Goal: Transaction & Acquisition: Purchase product/service

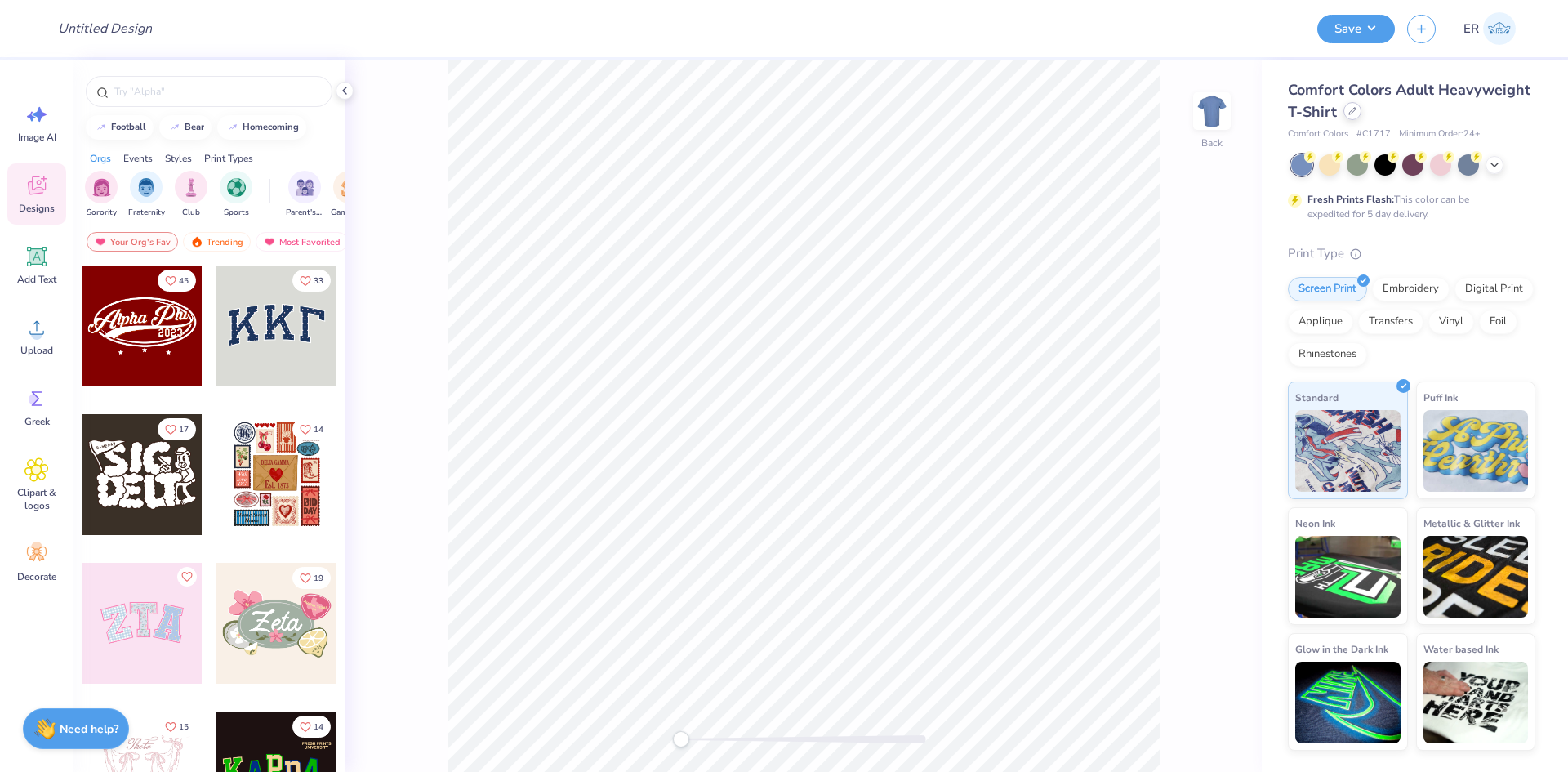
click at [1351, 116] on div at bounding box center [1352, 111] width 18 height 18
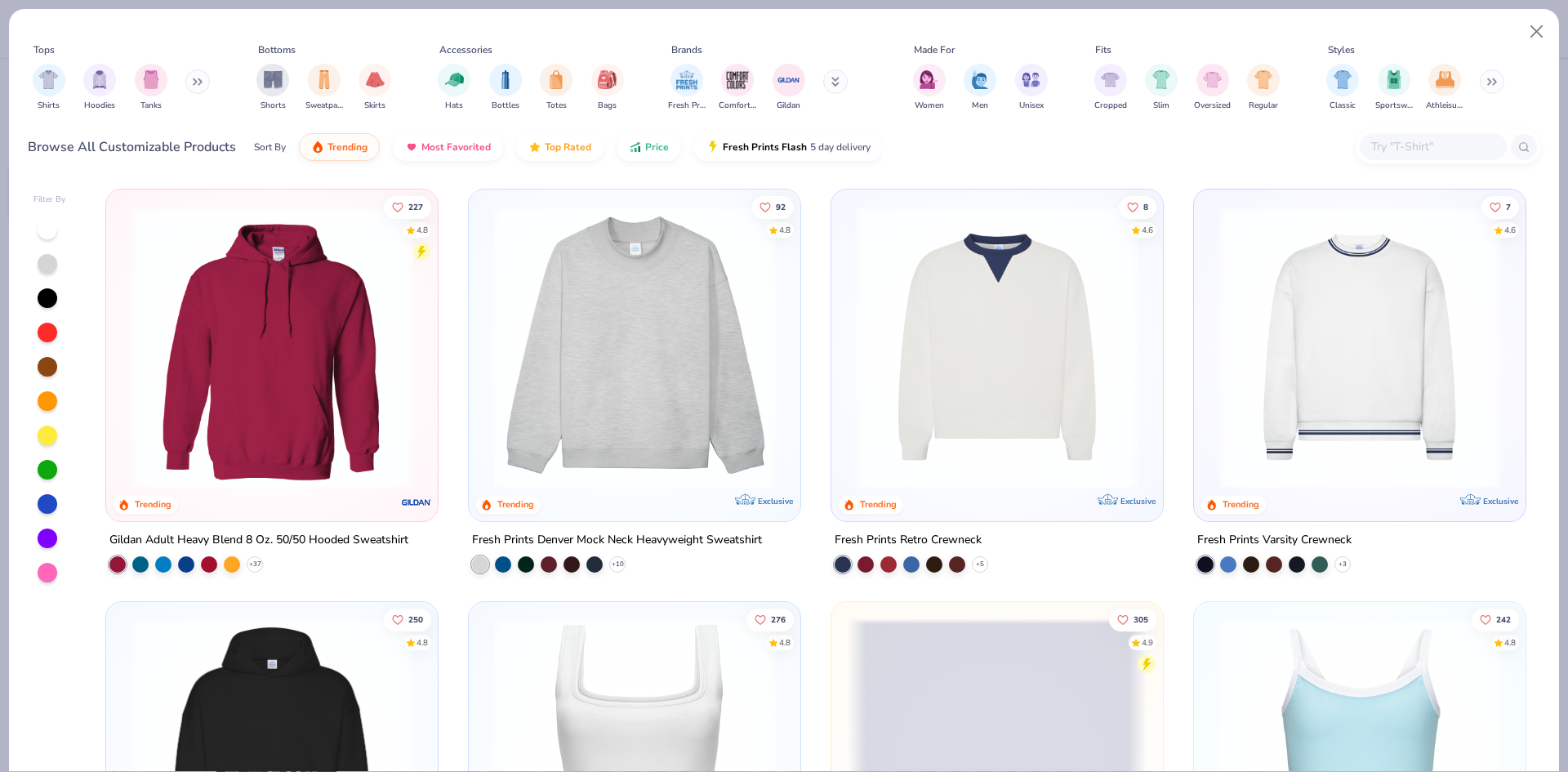
click at [1421, 150] on input "text" at bounding box center [1432, 146] width 125 height 19
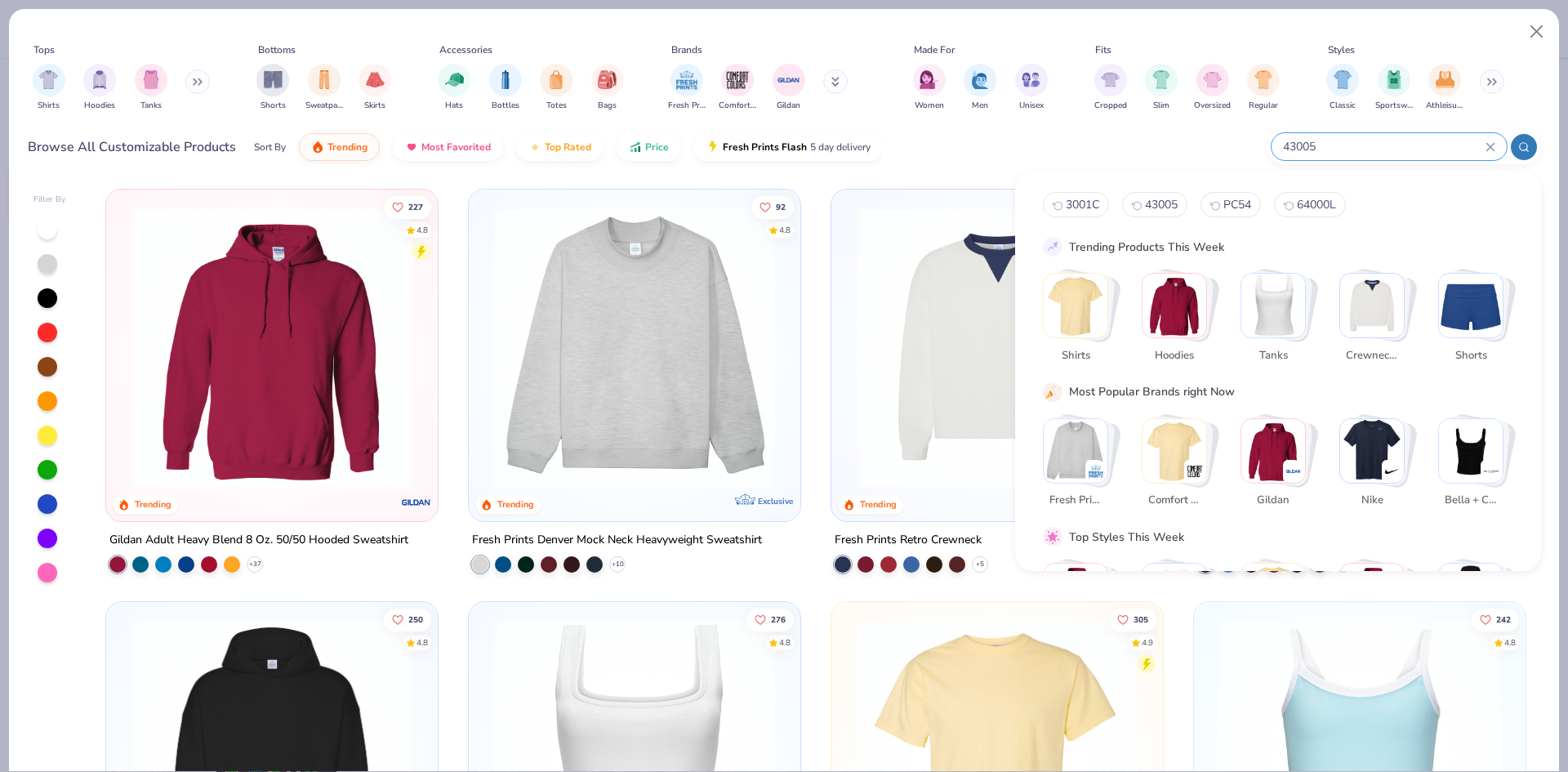
type input "43005"
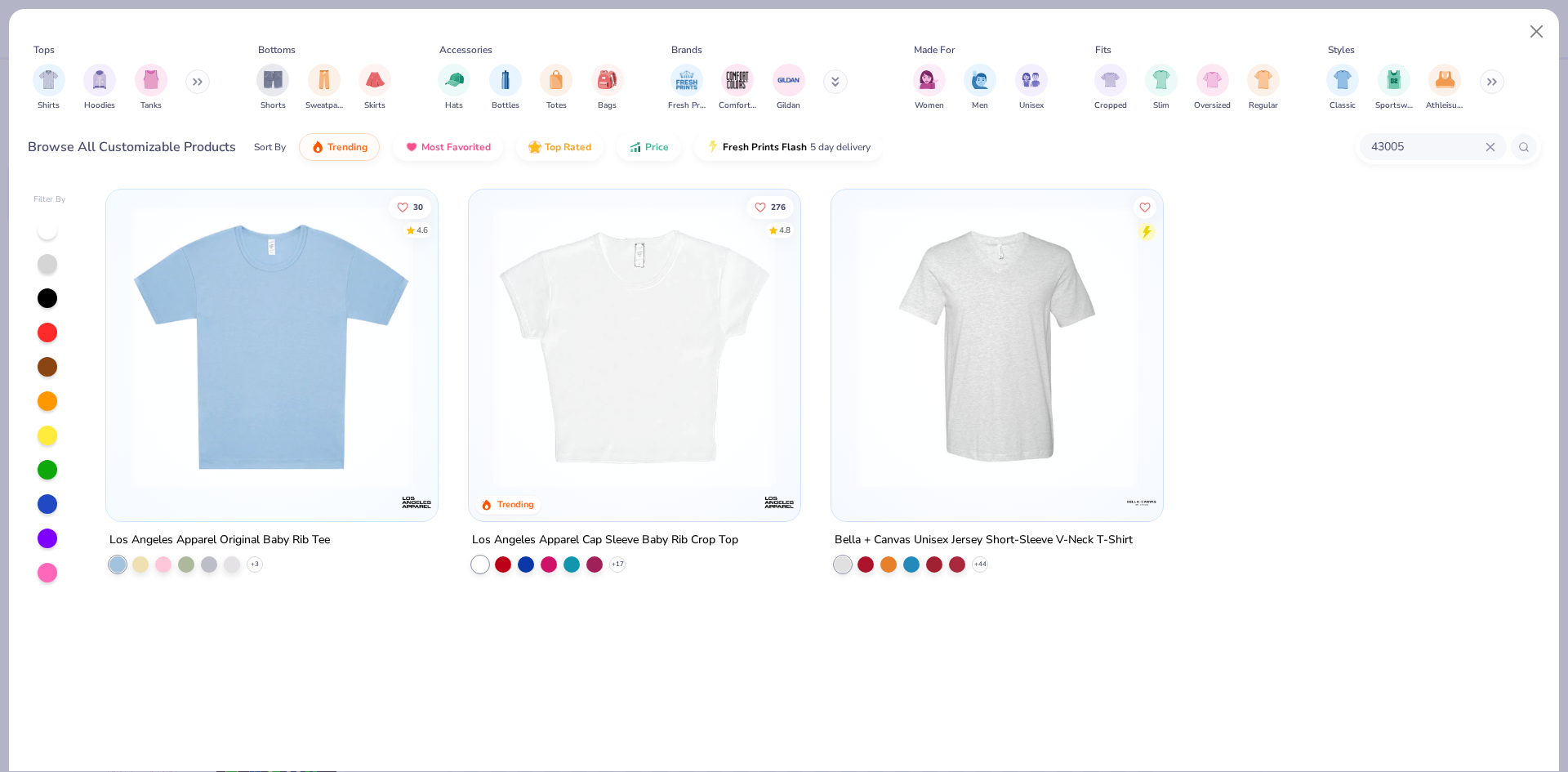
click at [334, 395] on img at bounding box center [271, 347] width 299 height 283
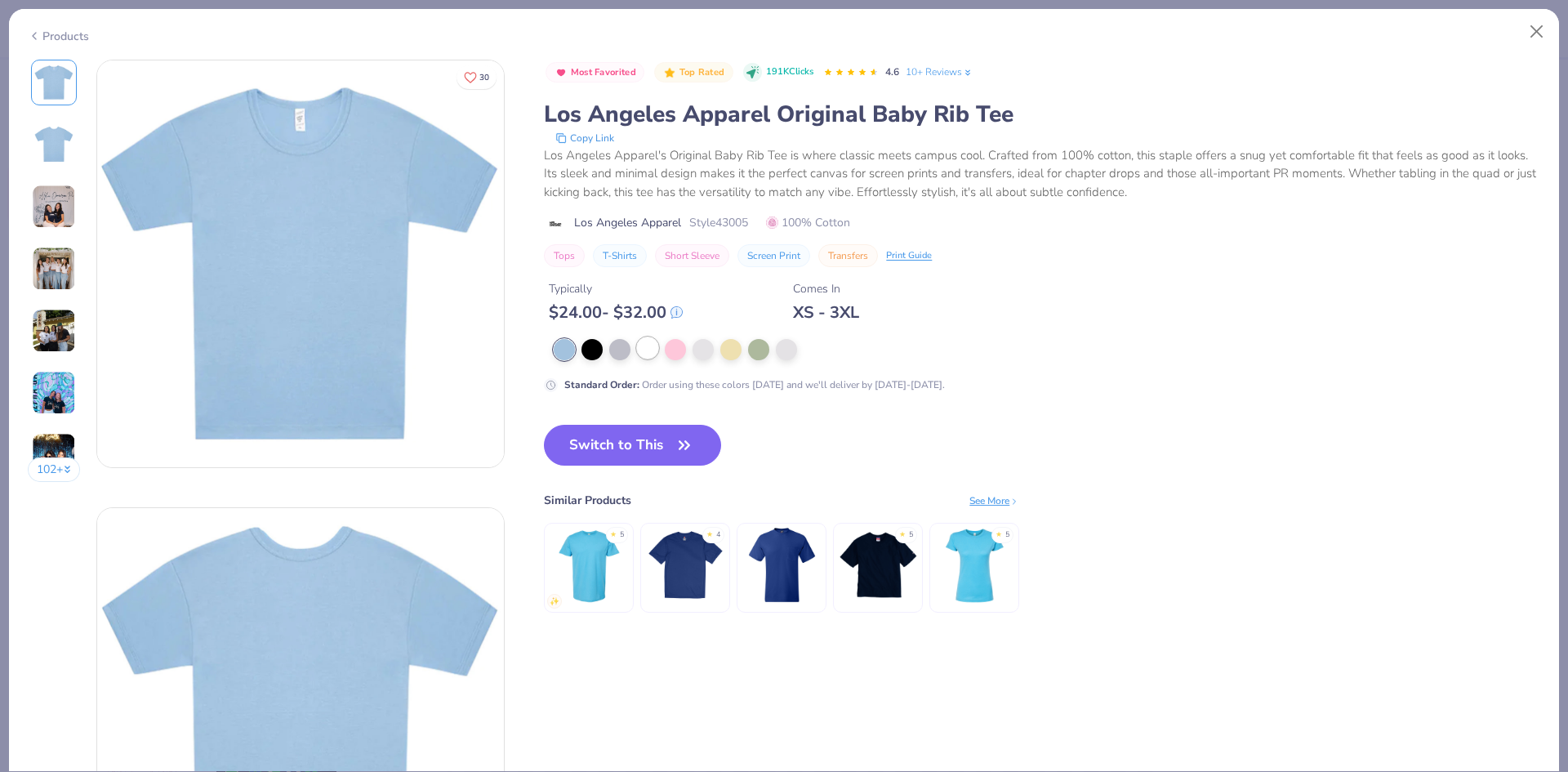
click at [643, 352] on div at bounding box center [648, 348] width 21 height 21
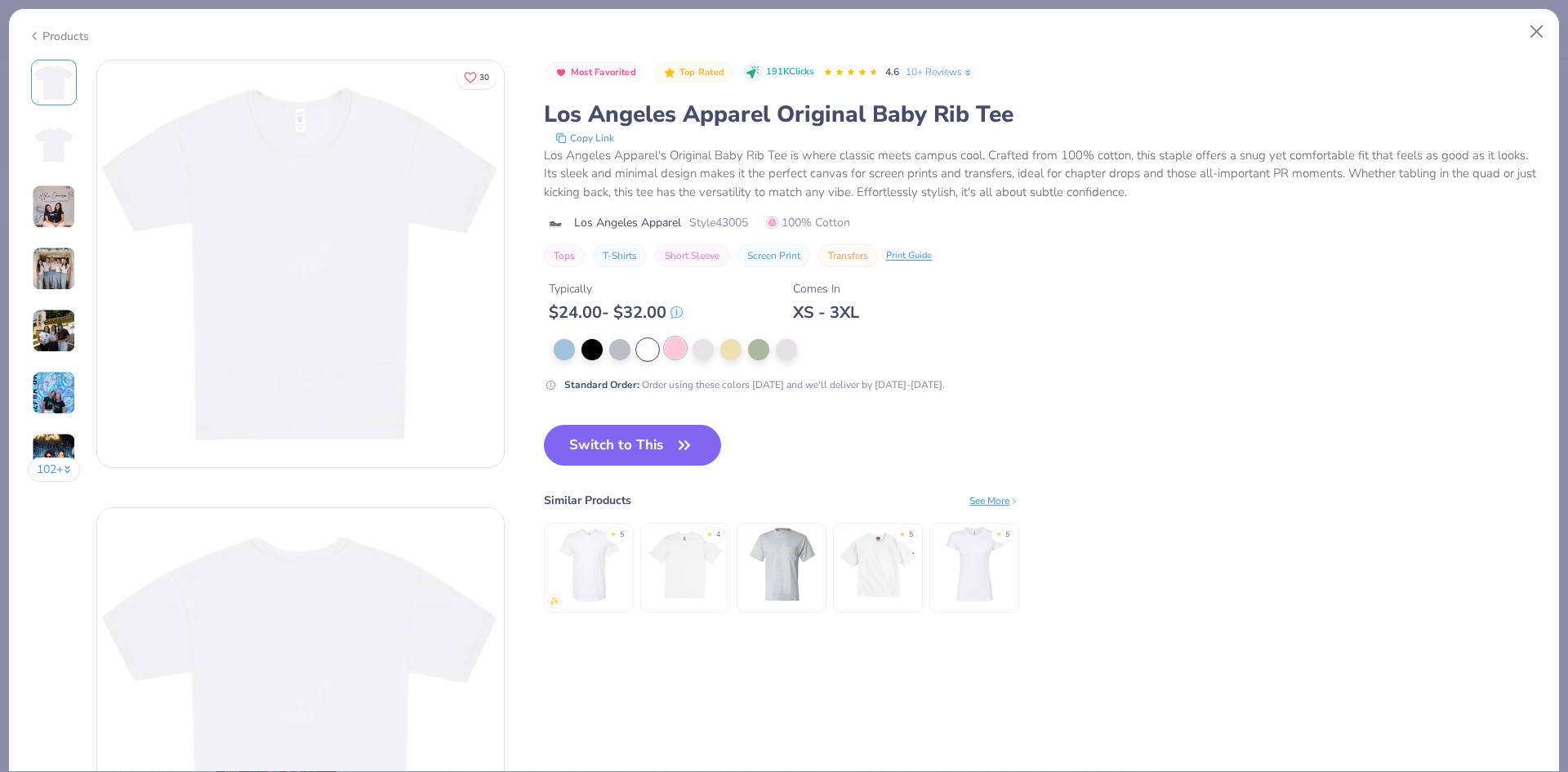
click at [677, 348] on div at bounding box center [676, 348] width 21 height 21
